Goal: Find specific page/section: Find specific page/section

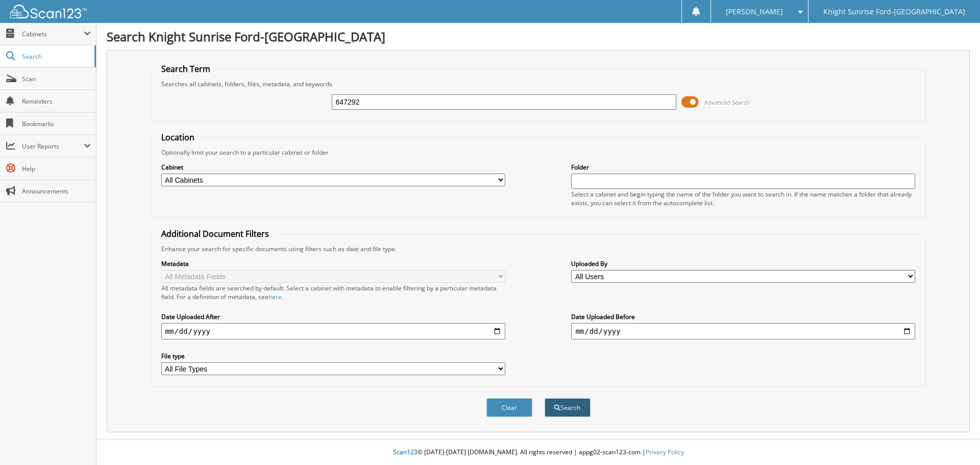
type input "647292"
click at [573, 407] on button "Search" at bounding box center [568, 407] width 46 height 19
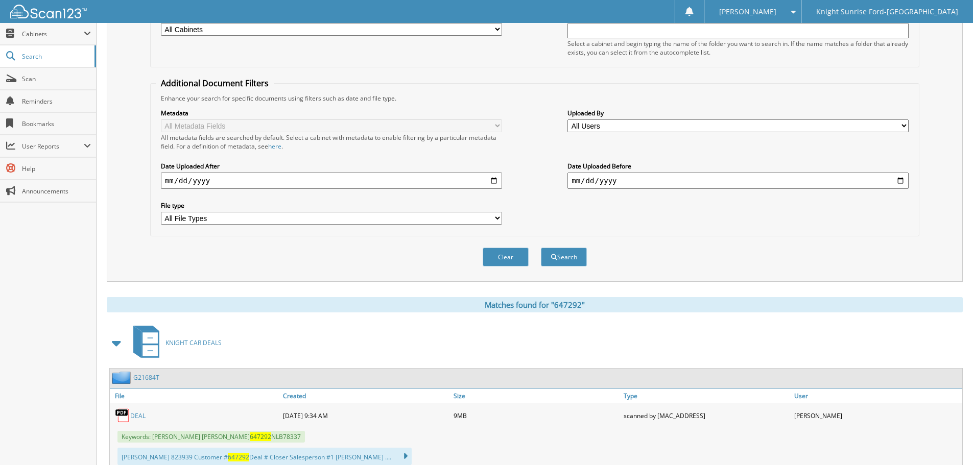
scroll to position [153, 0]
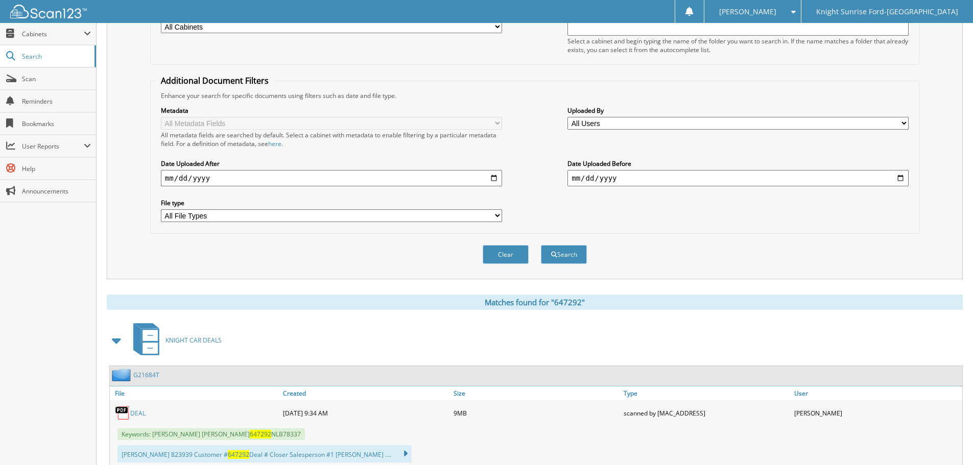
click at [128, 413] on img at bounding box center [122, 412] width 15 height 15
click at [135, 414] on link "DEAL" at bounding box center [137, 413] width 15 height 9
